Goal: Task Accomplishment & Management: Manage account settings

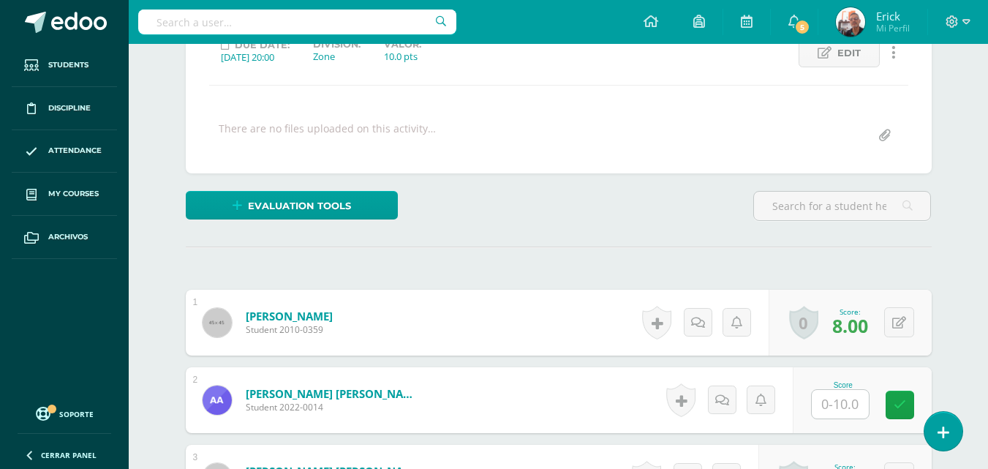
scroll to position [219, 0]
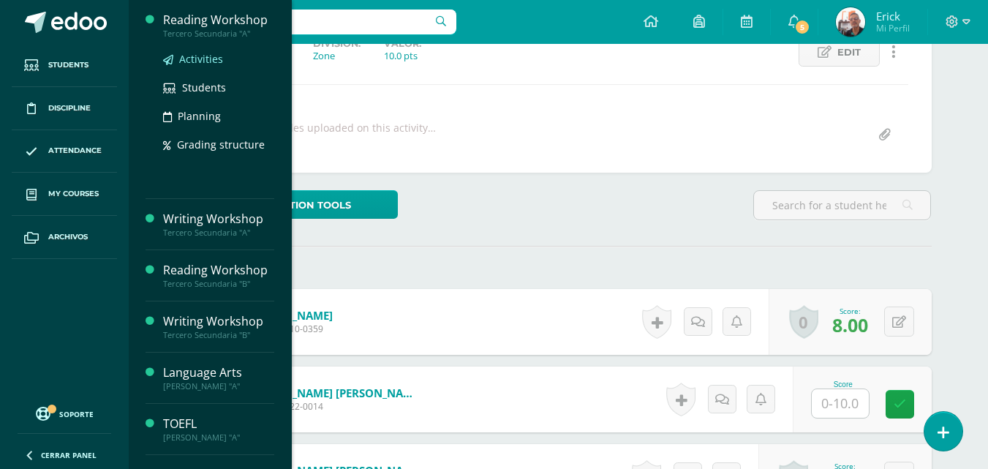
click at [196, 59] on span "Activities" at bounding box center [201, 59] width 44 height 14
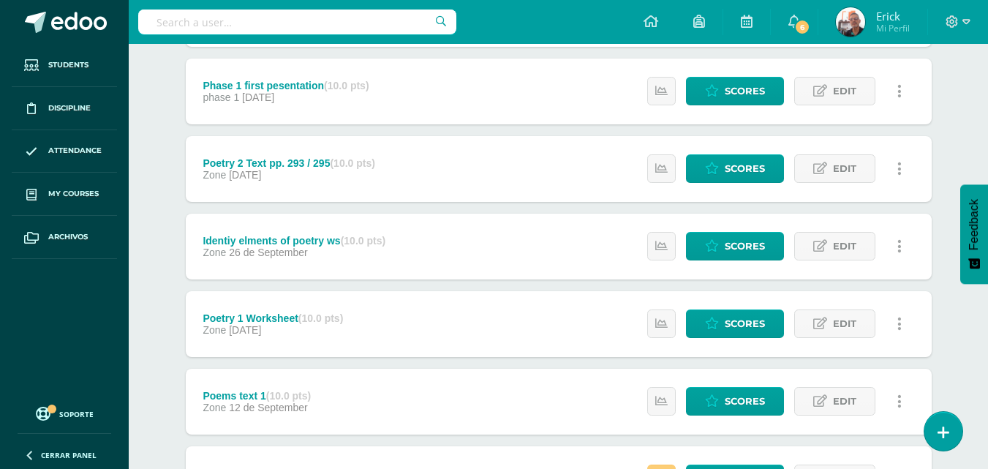
scroll to position [585, 0]
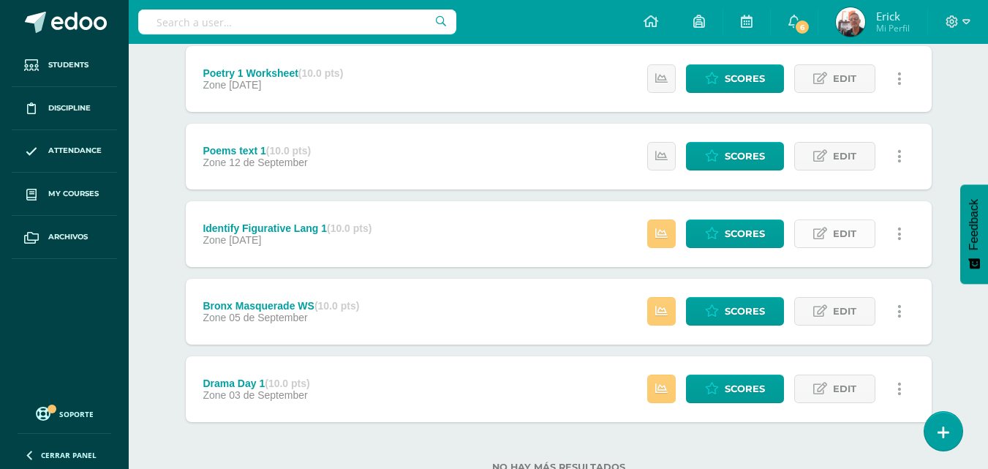
click at [839, 235] on span "Edit" at bounding box center [844, 233] width 23 height 27
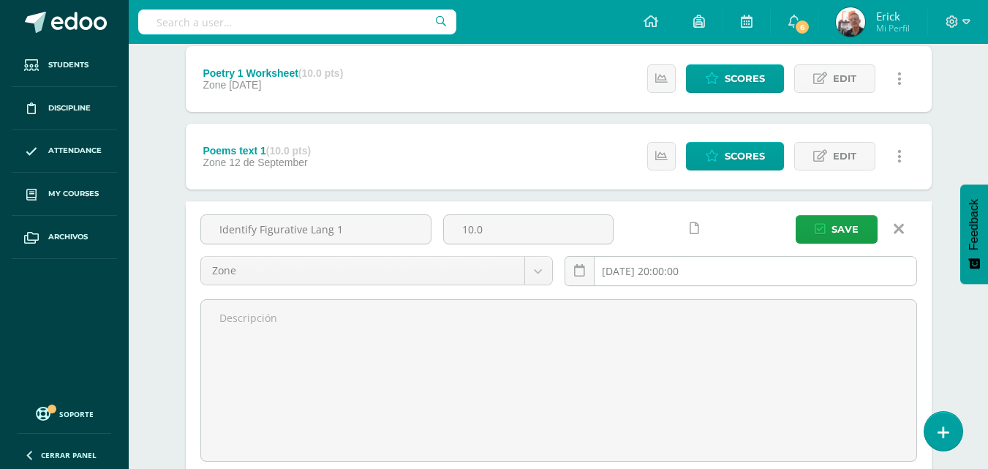
click at [689, 275] on input "2025-09-08 20:00:00" at bounding box center [740, 271] width 351 height 29
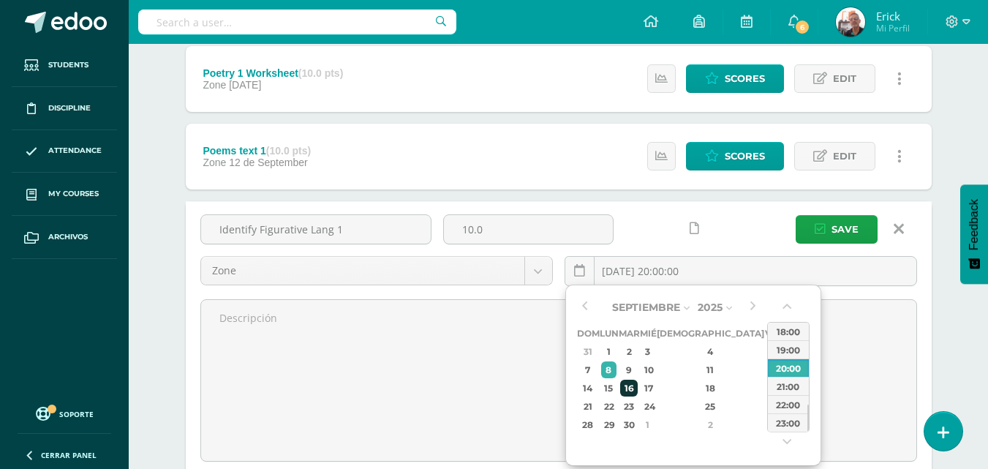
click at [637, 385] on div "16" at bounding box center [628, 388] width 17 height 17
type input "2025-09-16 20:00"
click at [844, 225] on span "Save" at bounding box center [845, 229] width 27 height 27
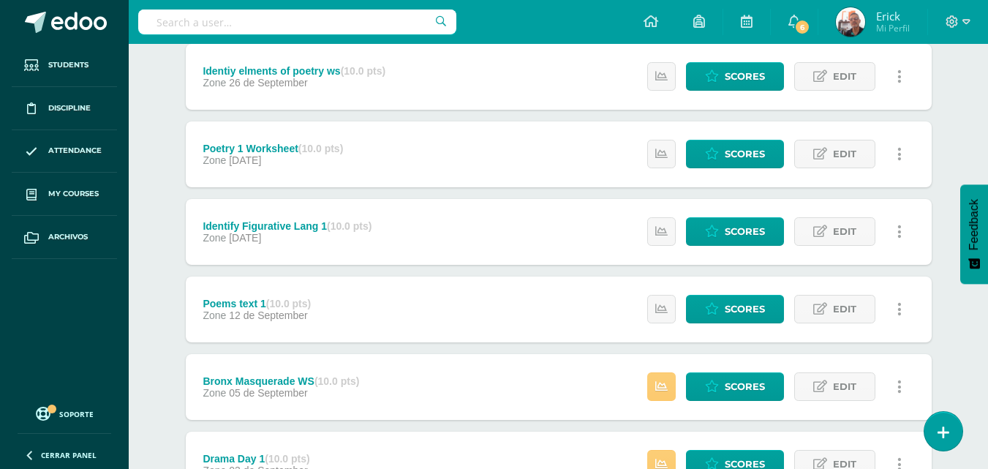
scroll to position [636, 0]
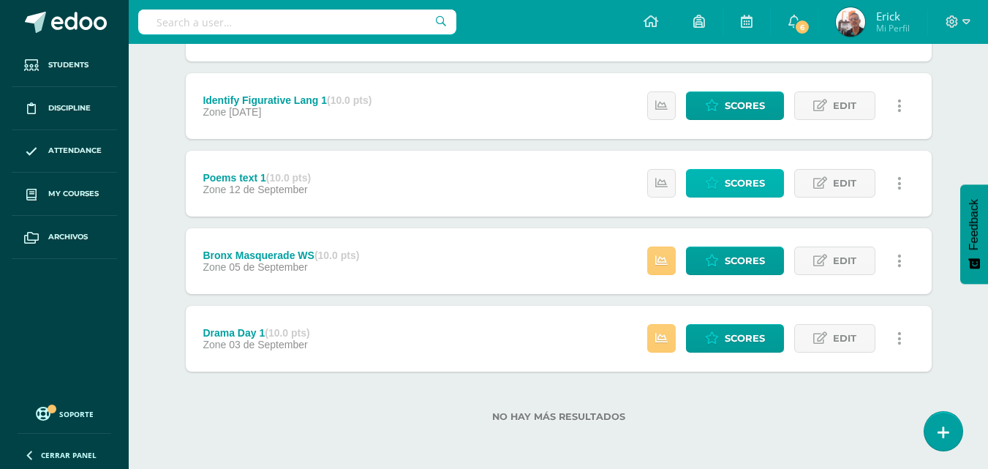
click at [725, 186] on span "Scores" at bounding box center [745, 183] width 40 height 27
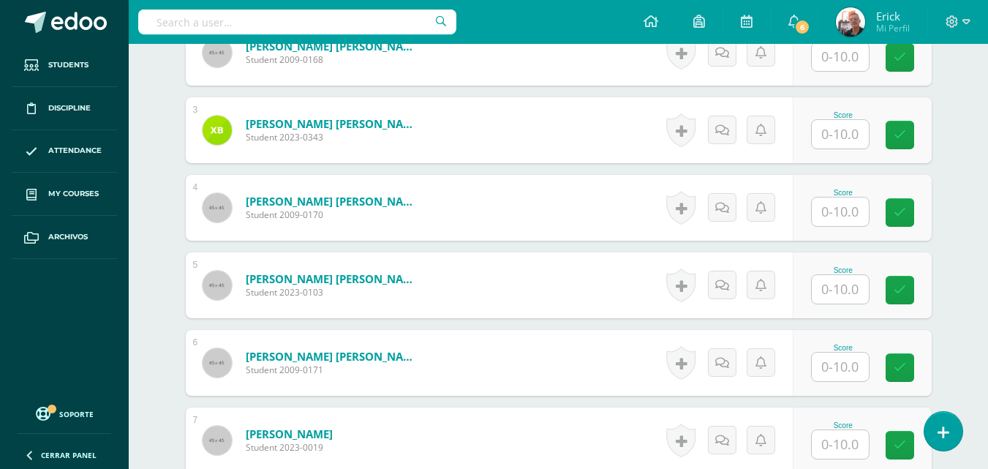
scroll to position [567, 0]
